Goal: Communication & Community: Answer question/provide support

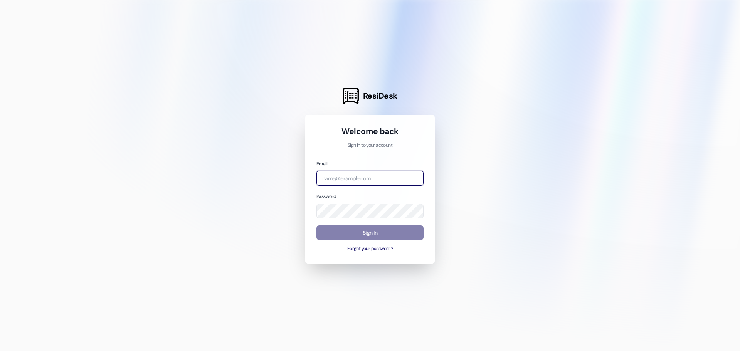
type input "[EMAIL_ADDRESS][DOMAIN_NAME]"
click at [473, 86] on div at bounding box center [370, 175] width 740 height 351
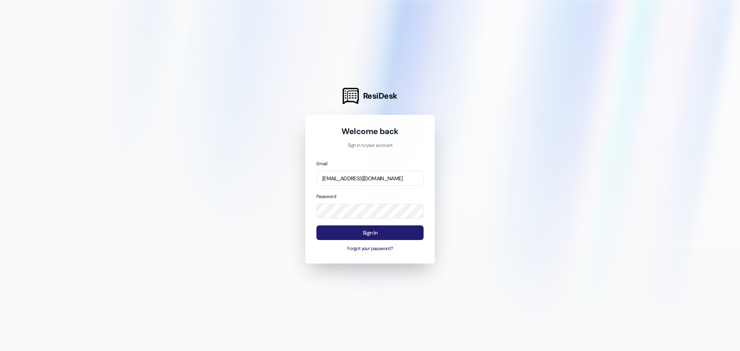
click at [398, 230] on button "Sign In" at bounding box center [370, 233] width 107 height 15
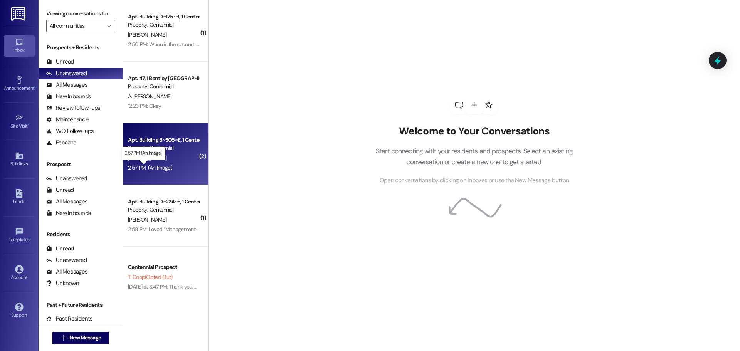
click at [155, 167] on div "2:57 PM: (An Image) 2:57 PM: (An Image)" at bounding box center [150, 167] width 44 height 7
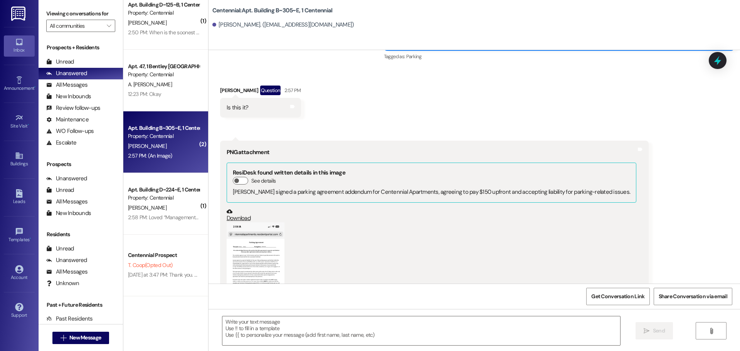
scroll to position [8055, 0]
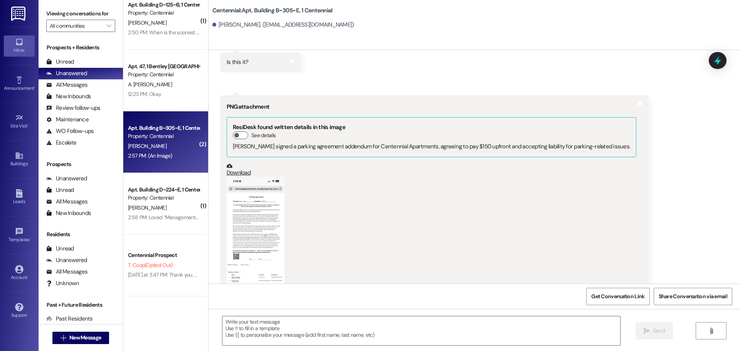
click at [254, 177] on button "Zoom image" at bounding box center [256, 239] width 58 height 125
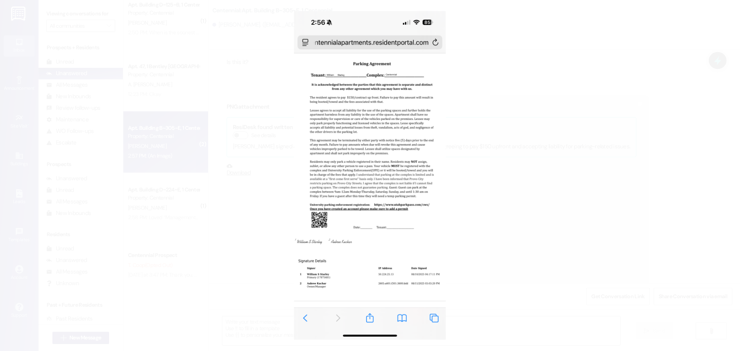
click at [551, 204] on button "Unzoom image" at bounding box center [370, 175] width 740 height 351
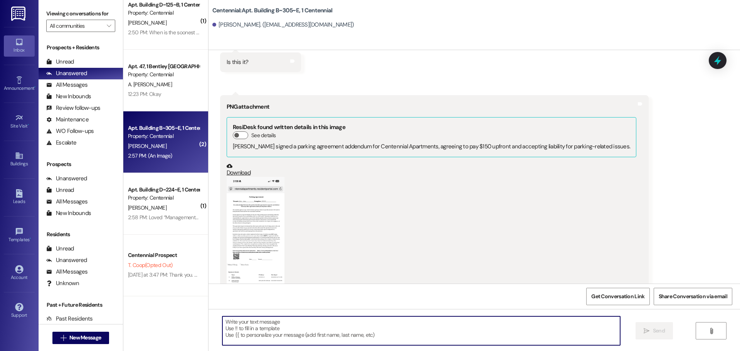
drag, startPoint x: 344, startPoint y: 325, endPoint x: 351, endPoint y: 317, distance: 11.0
click at [349, 323] on textarea at bounding box center [421, 331] width 398 height 29
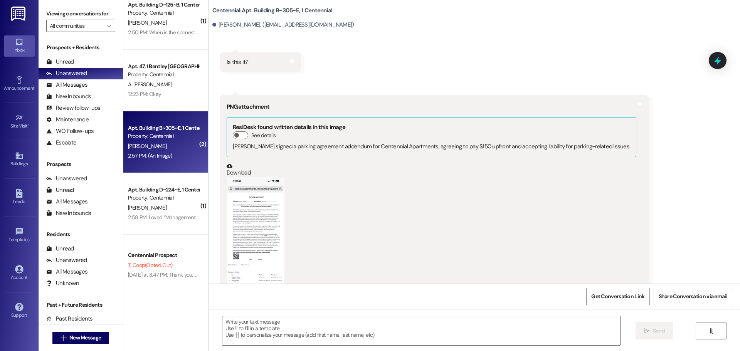
click at [268, 177] on button "Zoom image" at bounding box center [256, 239] width 58 height 125
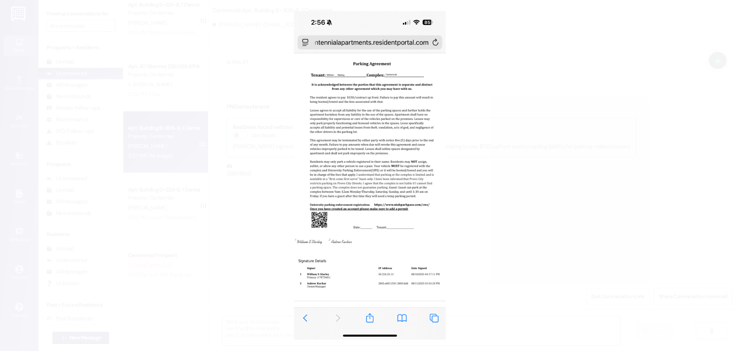
click at [558, 217] on button "Unzoom image" at bounding box center [370, 175] width 740 height 351
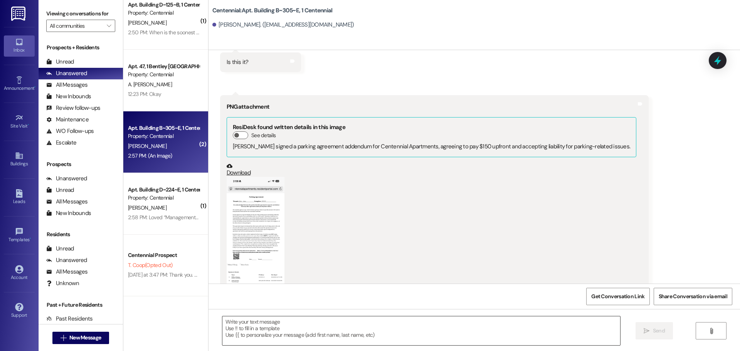
click at [310, 329] on textarea at bounding box center [421, 331] width 398 height 29
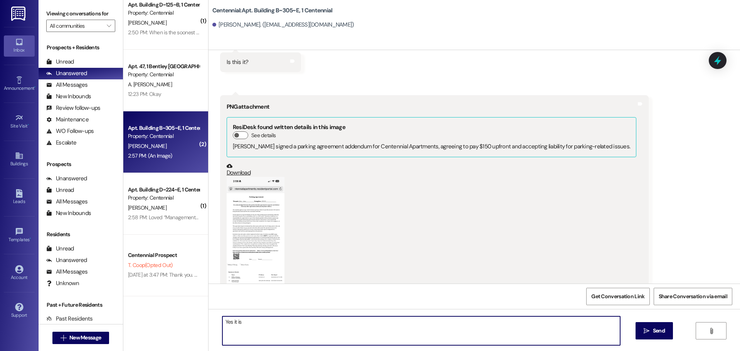
type textarea "Yes it is!"
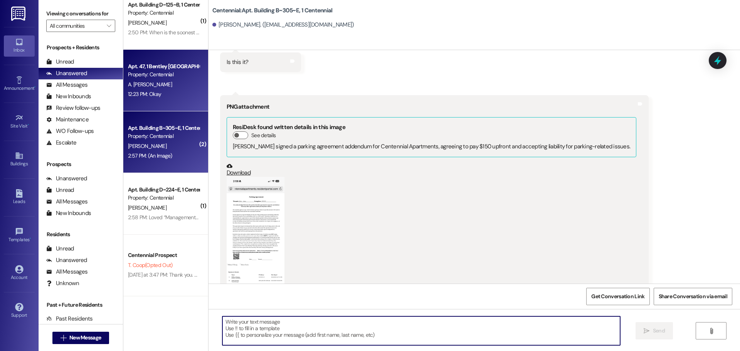
scroll to position [8055, 0]
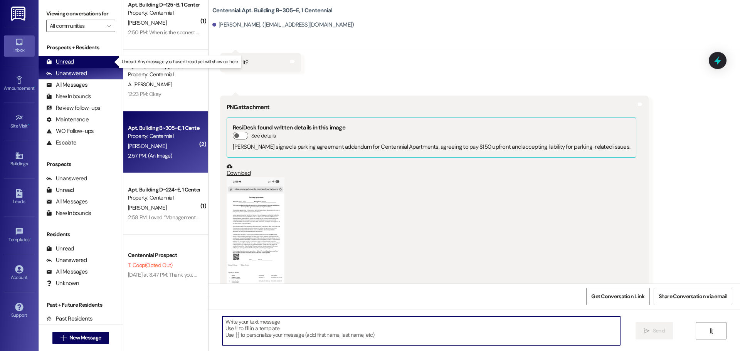
click at [93, 58] on div "Unread (0)" at bounding box center [81, 62] width 84 height 12
